Goal: Transaction & Acquisition: Book appointment/travel/reservation

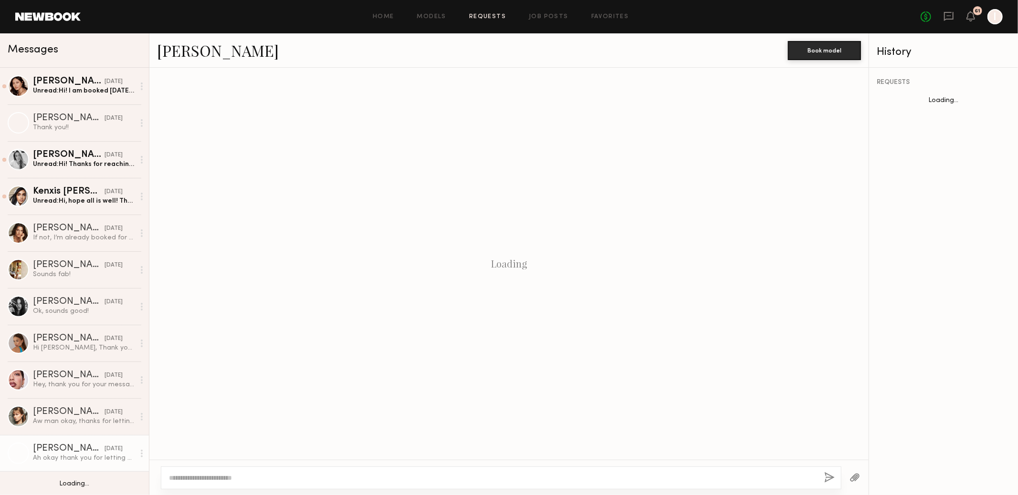
click at [73, 20] on header "Home Models Requests Job Posts Favorites Sign Out No fees up to $5,000 61 I" at bounding box center [509, 16] width 1018 height 33
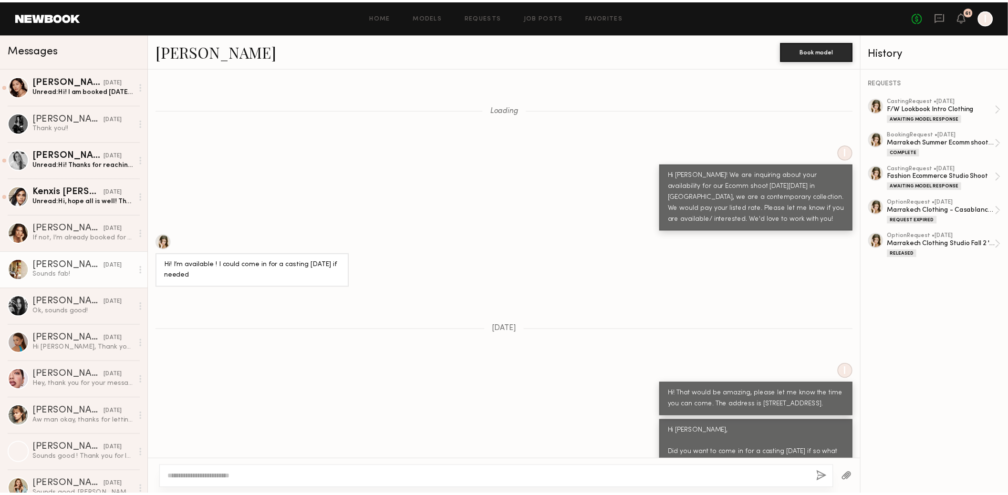
scroll to position [3276, 0]
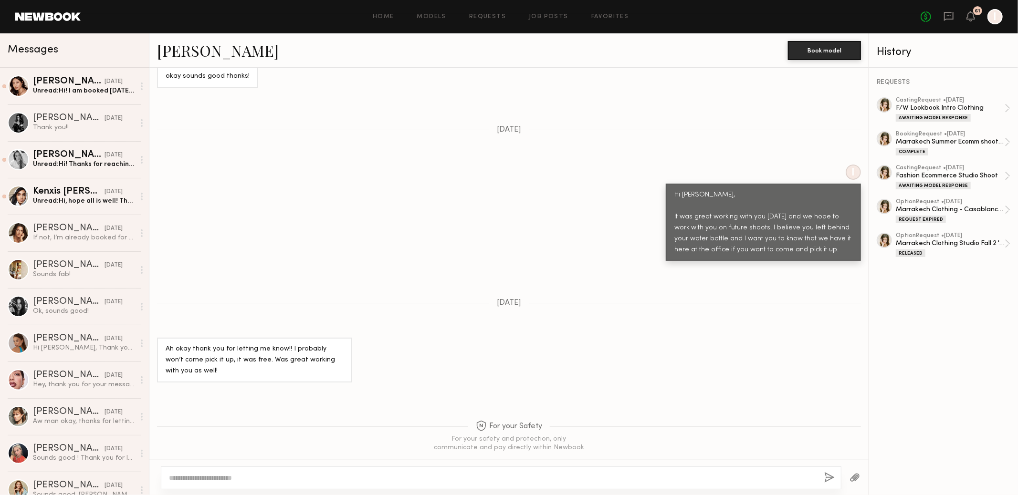
click at [480, 11] on div "Home Models Requests Job Posts Favorites Sign Out No fees up to $5,000 61 I" at bounding box center [542, 16] width 922 height 15
click at [481, 18] on link "Requests" at bounding box center [487, 17] width 37 height 6
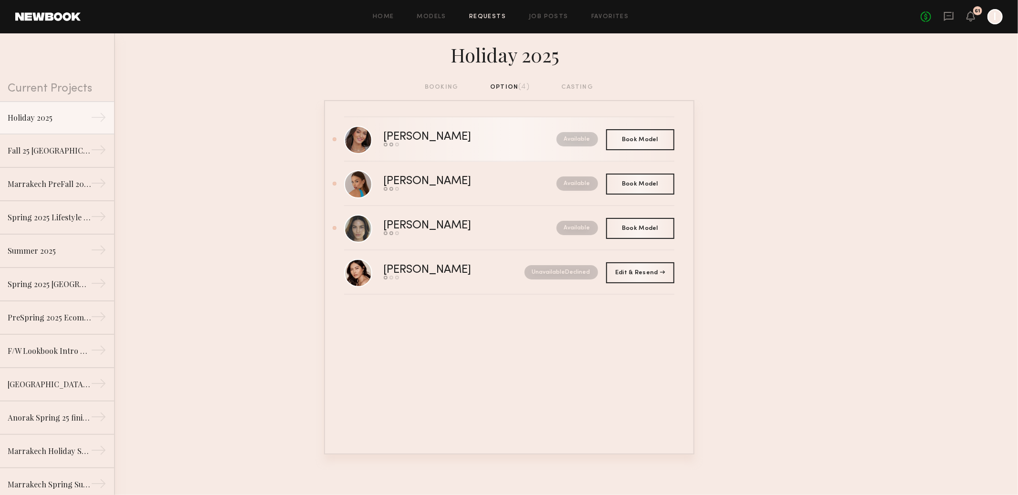
click at [532, 143] on div "Available" at bounding box center [556, 139] width 84 height 14
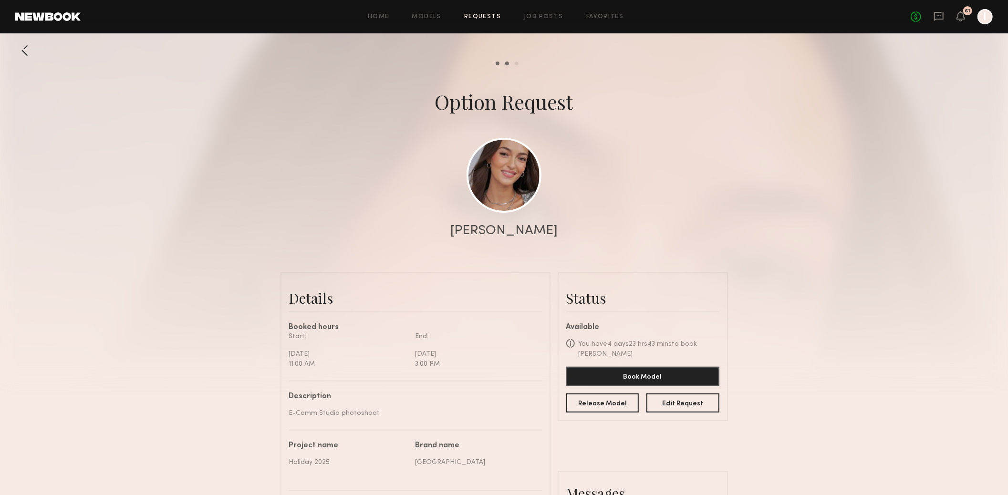
scroll to position [800, 0]
click at [758, 263] on div at bounding box center [504, 191] width 1008 height 382
click at [487, 20] on link "Requests" at bounding box center [482, 17] width 37 height 6
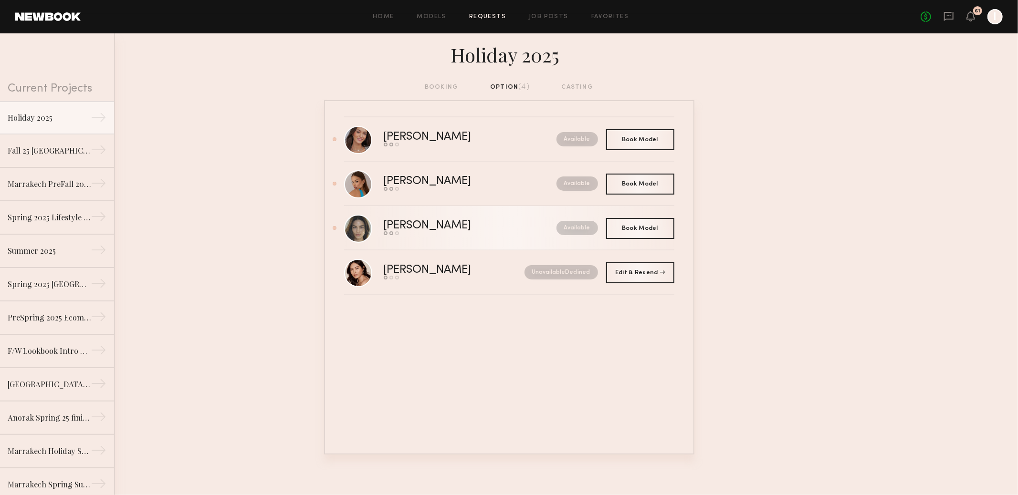
click at [441, 243] on link "[PERSON_NAME] Send request Model response Book model Available" at bounding box center [509, 228] width 330 height 44
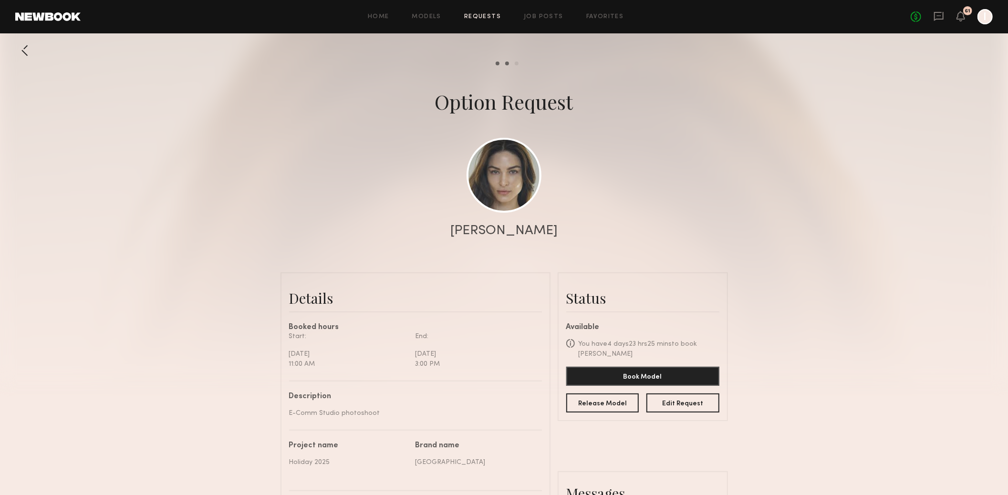
click at [656, 180] on div at bounding box center [504, 191] width 1008 height 382
click at [515, 182] on link at bounding box center [504, 174] width 75 height 75
click at [503, 14] on div "Home Models Requests Job Posts Favorites Sign Out" at bounding box center [496, 17] width 830 height 6
click at [486, 12] on div "Home Models Requests Job Posts Favorites Sign Out No fees up to $5,000 61 I" at bounding box center [537, 16] width 913 height 15
click at [491, 21] on div "Home Models Requests Job Posts Favorites Sign Out No fees up to $5,000 61 I" at bounding box center [537, 16] width 913 height 15
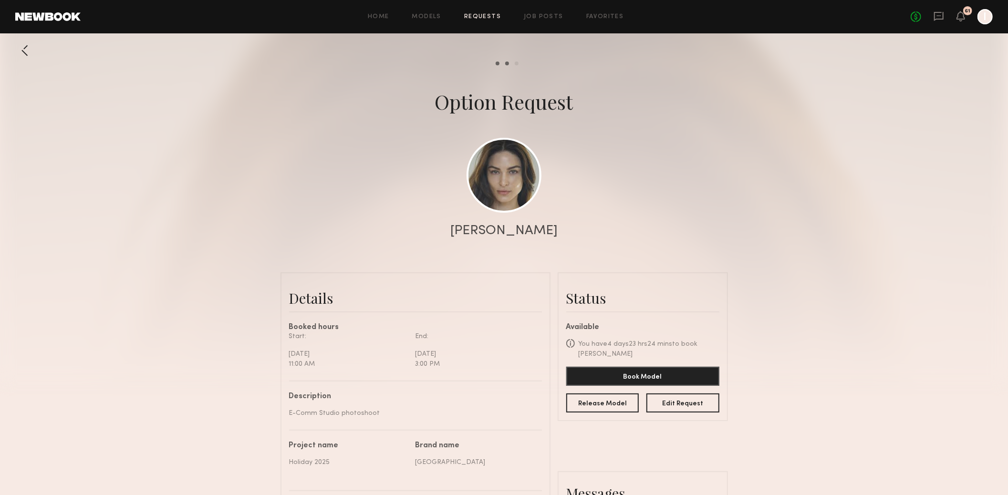
click at [491, 20] on div "Home Models Requests Job Posts Favorites Sign Out No fees up to $5,000 61 I" at bounding box center [537, 16] width 913 height 15
click at [493, 16] on link "Requests" at bounding box center [482, 17] width 37 height 6
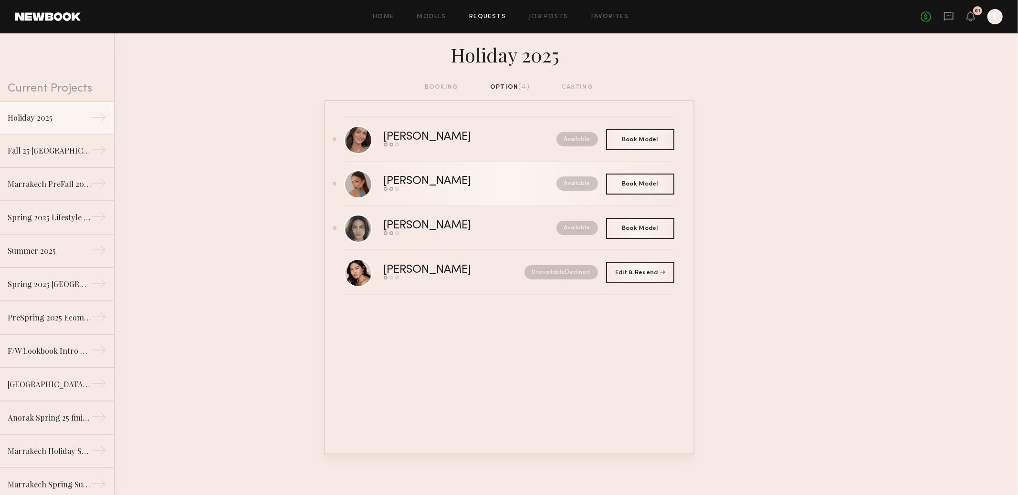
click at [414, 184] on div "[PERSON_NAME]" at bounding box center [449, 181] width 130 height 11
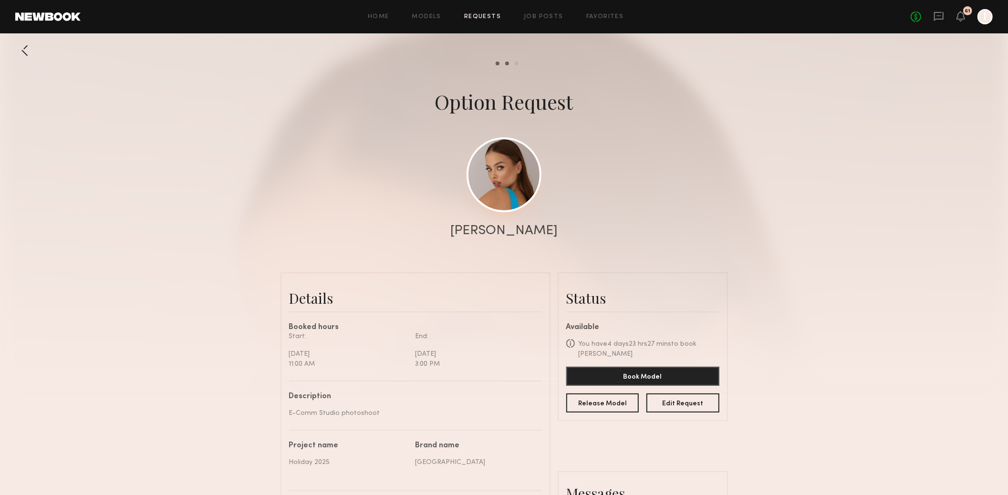
click at [508, 193] on link at bounding box center [504, 174] width 75 height 75
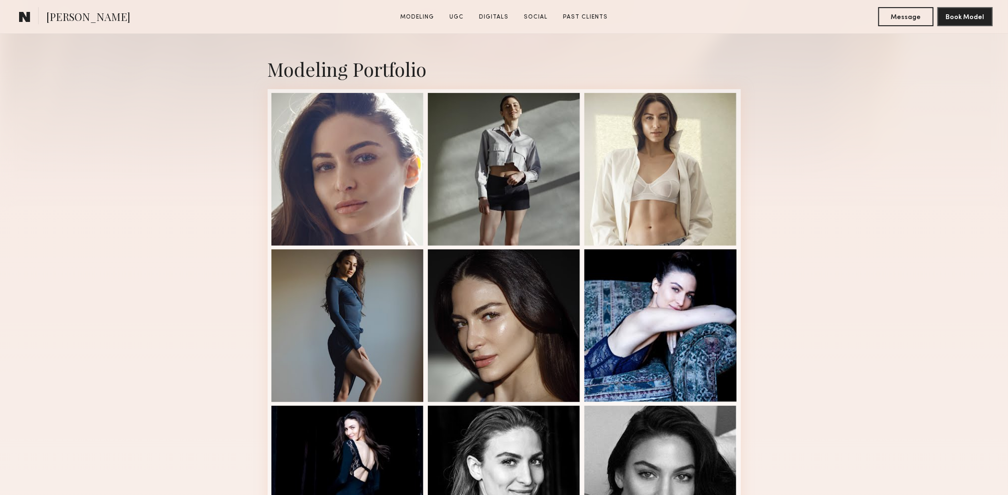
scroll to position [509, 0]
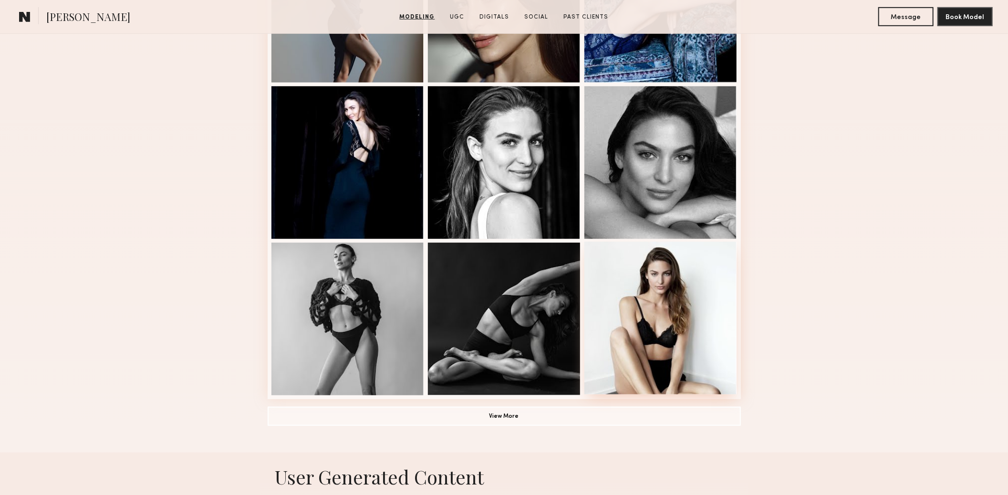
click at [693, 350] on div at bounding box center [661, 318] width 153 height 153
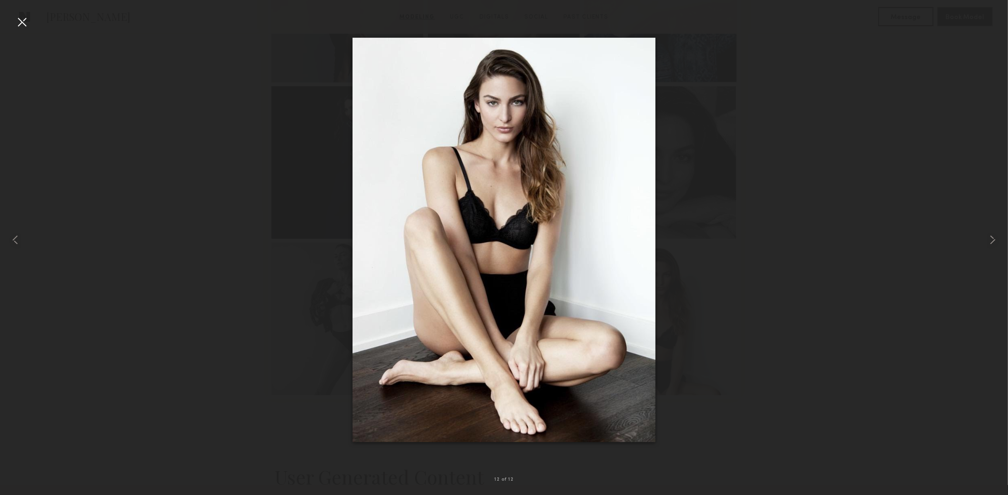
click at [21, 13] on nb-gallery-light "12 of 12" at bounding box center [504, 247] width 1008 height 495
click at [19, 20] on div at bounding box center [21, 21] width 15 height 15
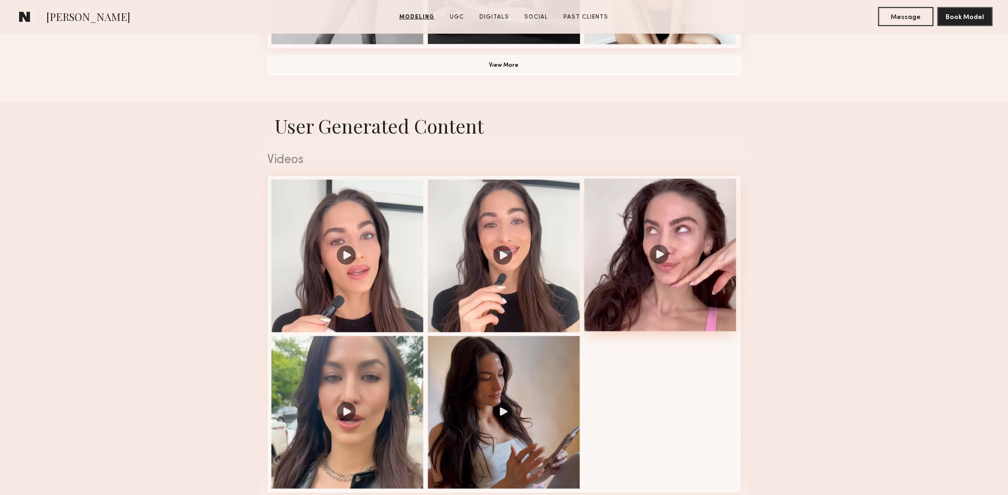
scroll to position [891, 0]
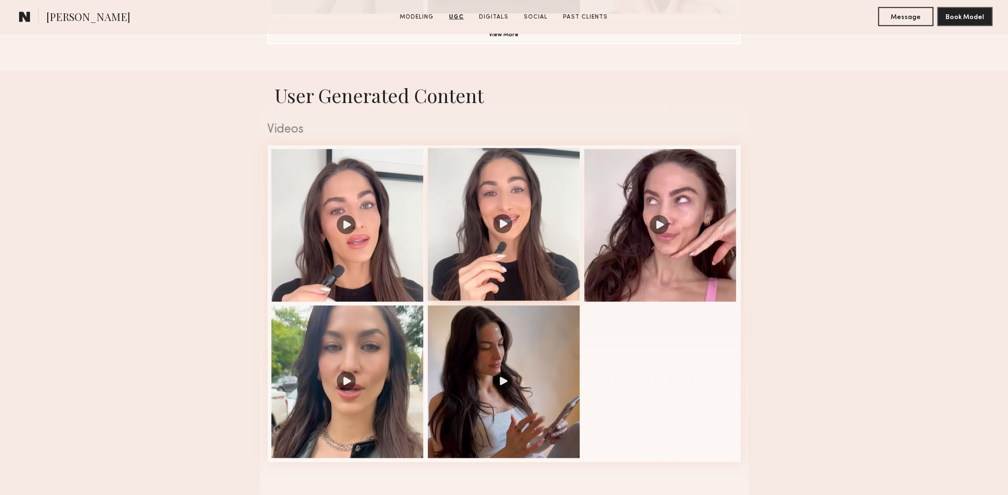
click at [519, 275] on div at bounding box center [504, 224] width 153 height 153
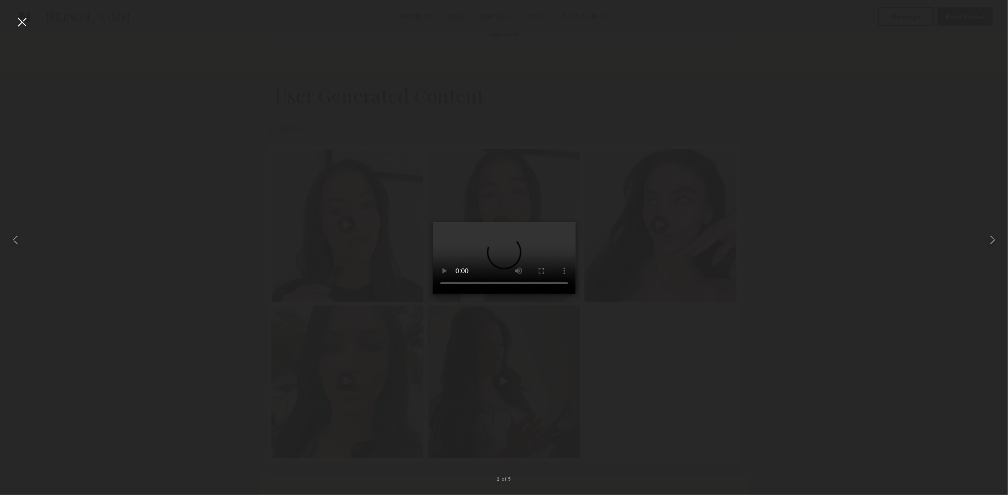
click at [909, 330] on div at bounding box center [504, 240] width 1008 height 450
click at [128, 104] on div at bounding box center [504, 240] width 1008 height 450
click at [23, 20] on div at bounding box center [21, 21] width 15 height 15
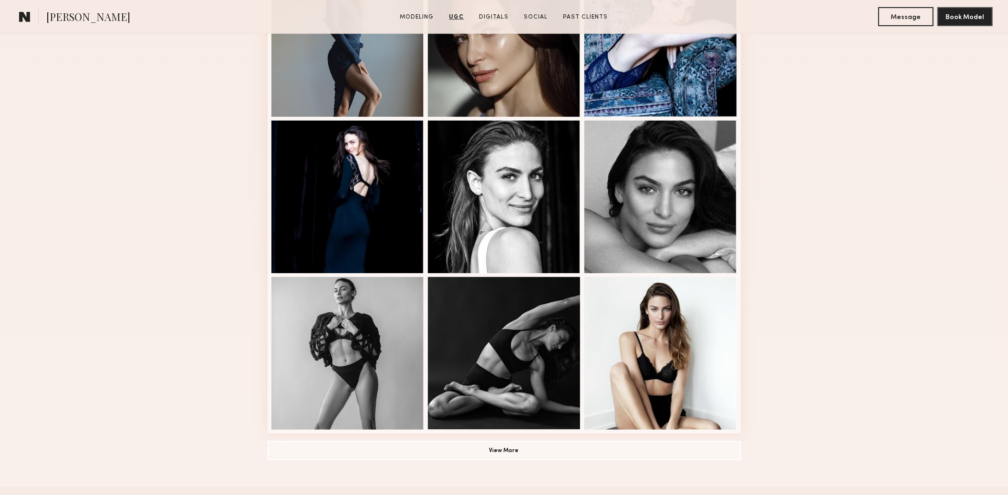
scroll to position [254, 0]
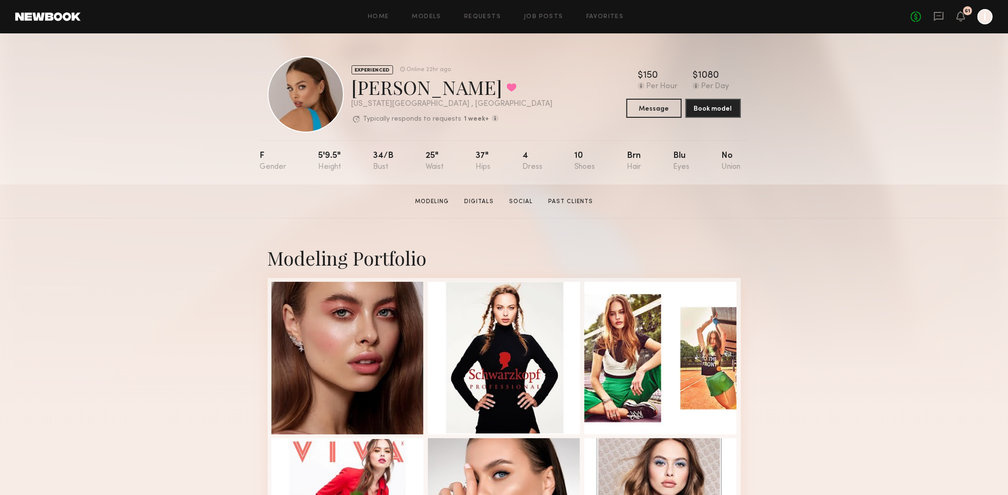
drag, startPoint x: 201, startPoint y: 255, endPoint x: 207, endPoint y: 263, distance: 9.3
drag, startPoint x: 893, startPoint y: 262, endPoint x: 587, endPoint y: 63, distance: 365.8
click at [474, 17] on link "Requests" at bounding box center [482, 17] width 37 height 6
